Goal: Information Seeking & Learning: Learn about a topic

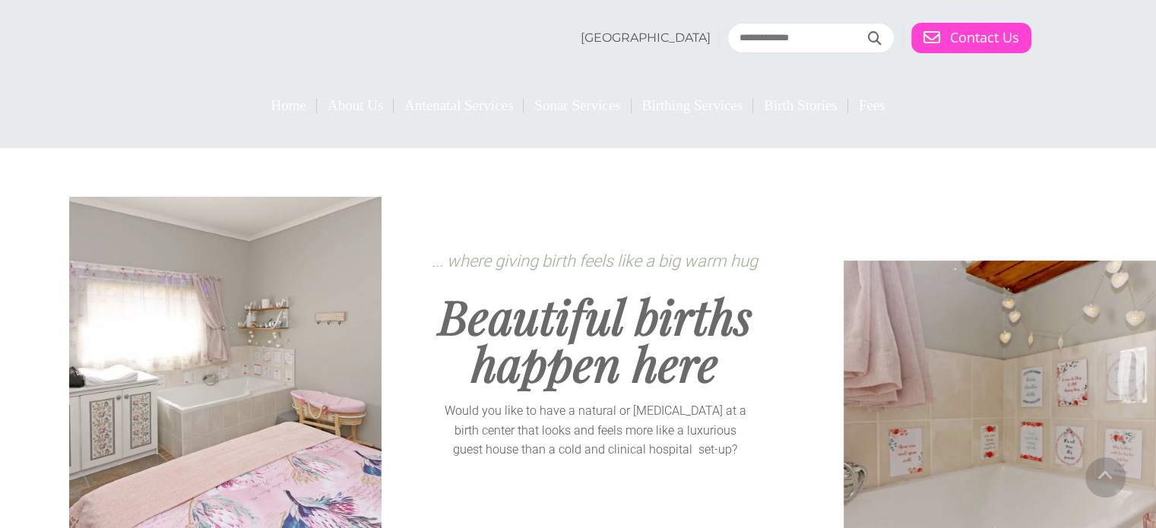
drag, startPoint x: 1164, startPoint y: 33, endPoint x: 1164, endPoint y: 14, distance: 19.0
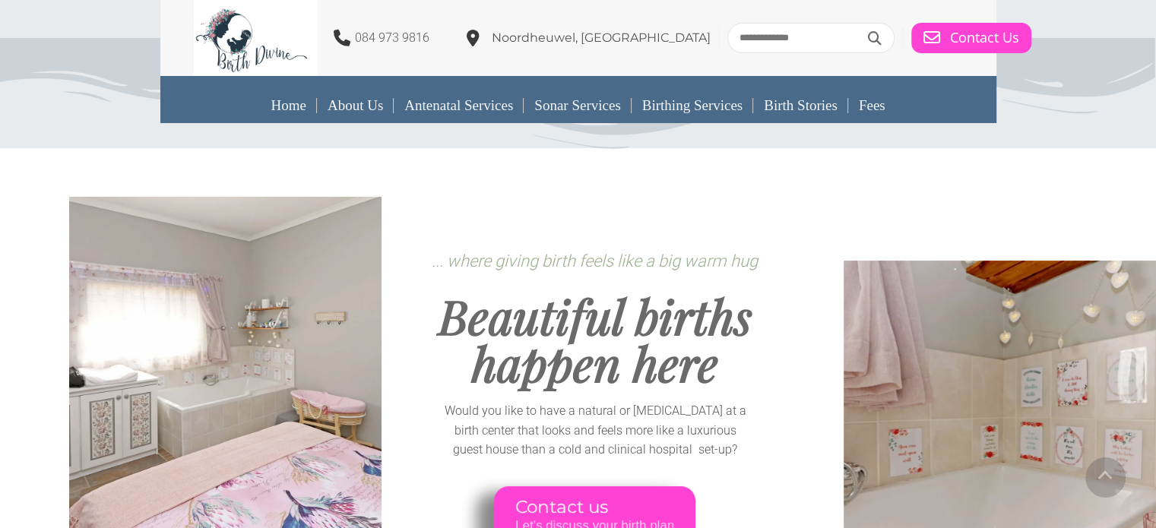
click at [693, 106] on link "Birthing Services" at bounding box center [693, 105] width 122 height 35
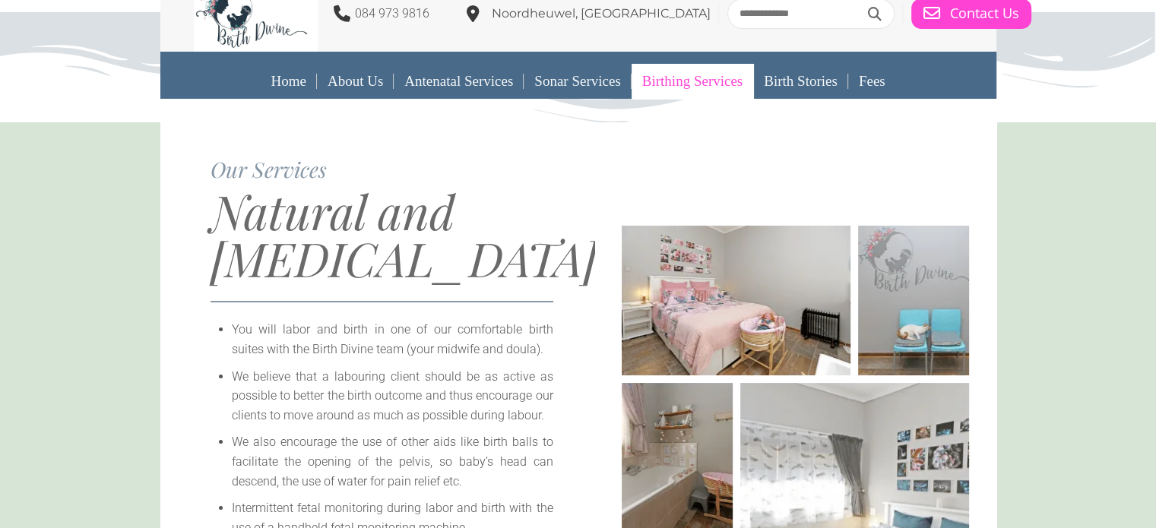
scroll to position [11, 0]
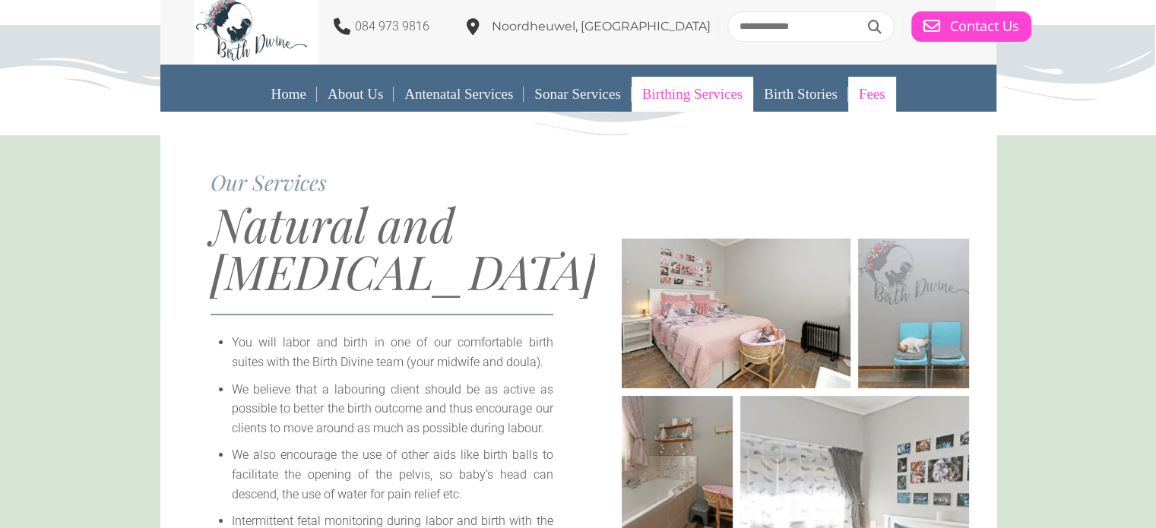
click at [885, 96] on link "Fees" at bounding box center [872, 94] width 48 height 35
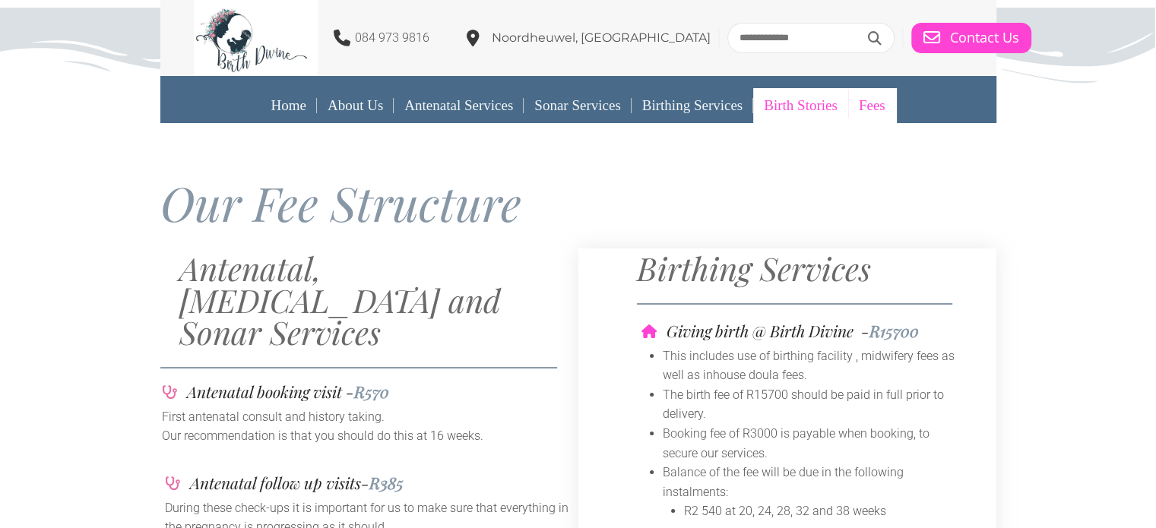
click at [795, 108] on link "Birth Stories" at bounding box center [800, 105] width 95 height 35
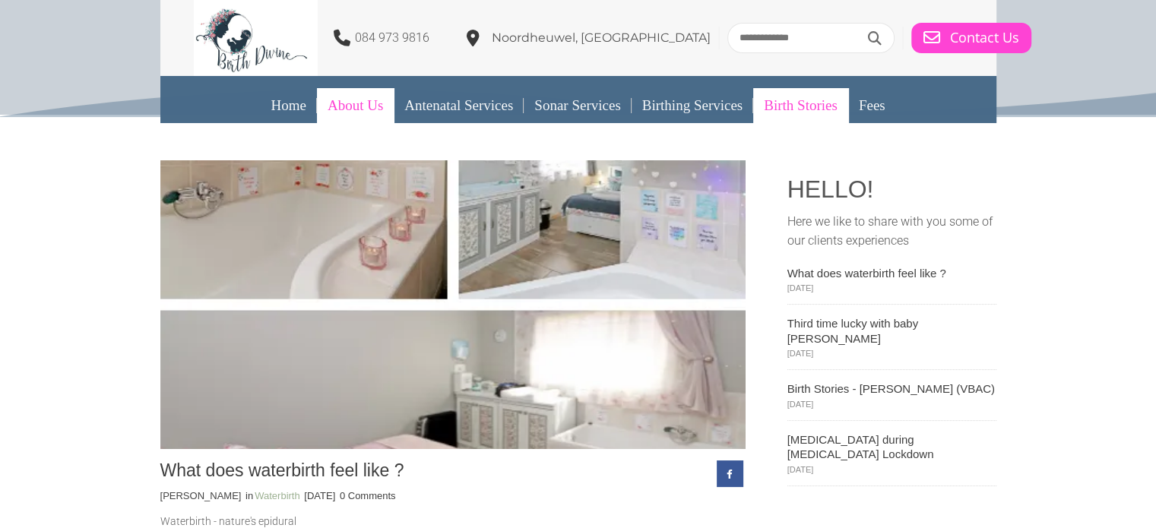
click at [380, 106] on link "About Us" at bounding box center [355, 105] width 77 height 35
